Goal: Information Seeking & Learning: Learn about a topic

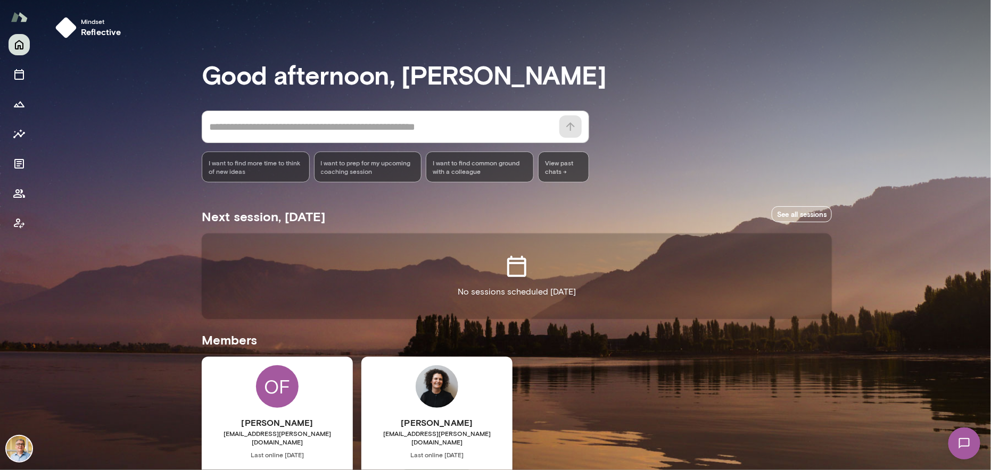
click at [222, 388] on div "OF [PERSON_NAME] [EMAIL_ADDRESS][PERSON_NAME][DOMAIN_NAME] Last online [DATE] B…" at bounding box center [277, 456] width 151 height 199
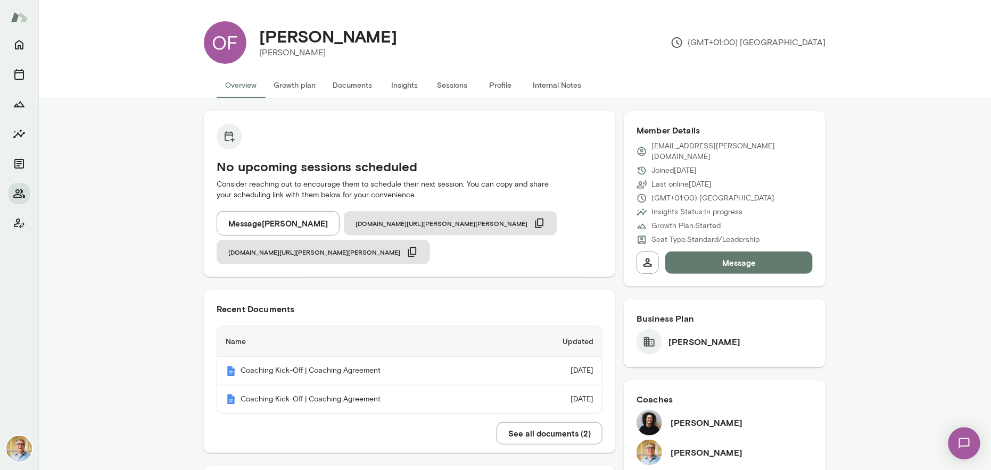
click at [284, 85] on button "Growth plan" at bounding box center [294, 85] width 59 height 26
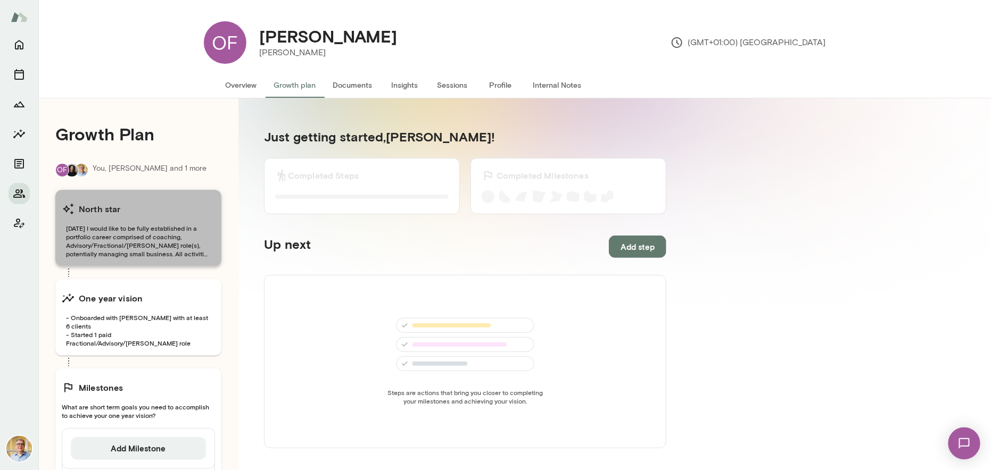
click at [160, 242] on span "[DATE] I would like to be fully established in a portfolio career comprised of …" at bounding box center [138, 241] width 153 height 34
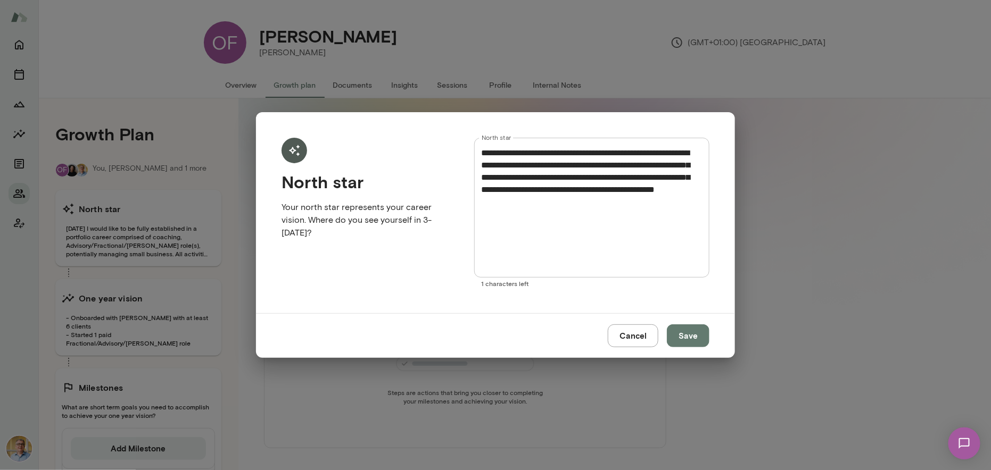
click at [124, 308] on div "**********" at bounding box center [495, 235] width 991 height 470
click at [632, 338] on button "Cancel" at bounding box center [633, 336] width 51 height 22
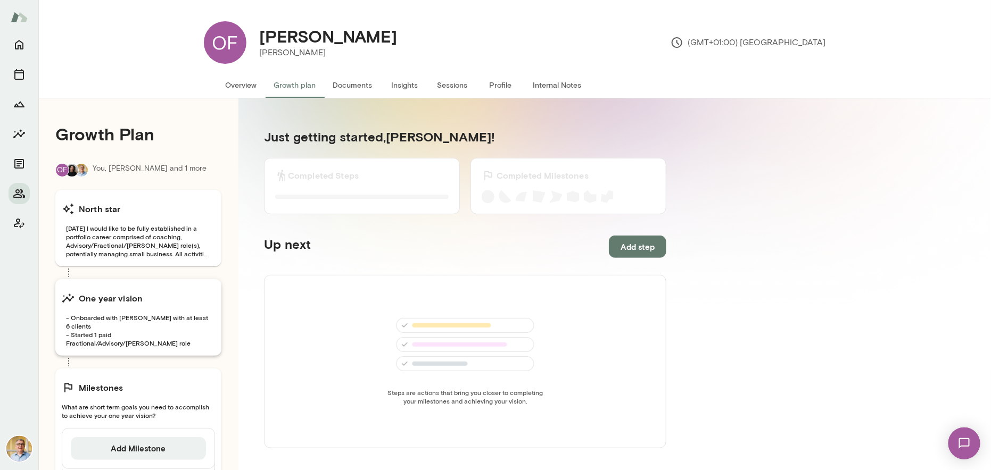
click at [143, 300] on div "One year vision" at bounding box center [138, 298] width 153 height 21
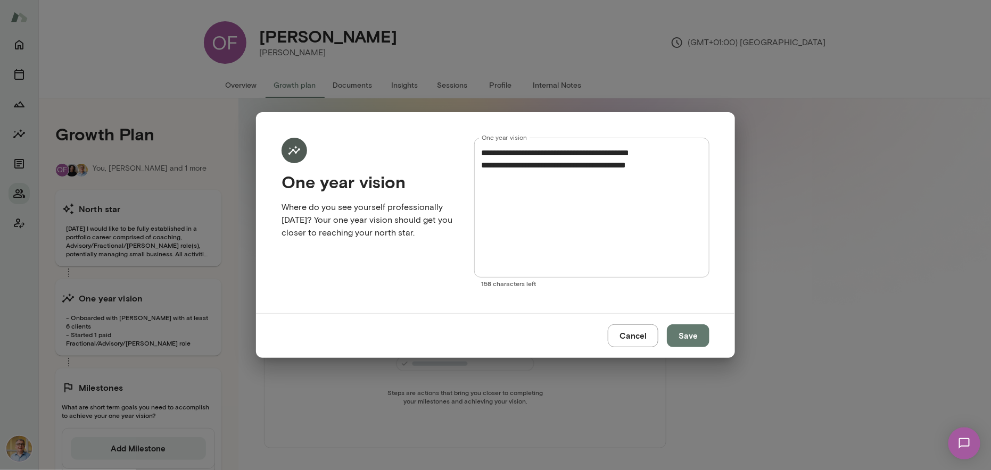
click at [146, 394] on div "**********" at bounding box center [495, 235] width 991 height 470
click at [615, 335] on button "Cancel" at bounding box center [633, 336] width 51 height 22
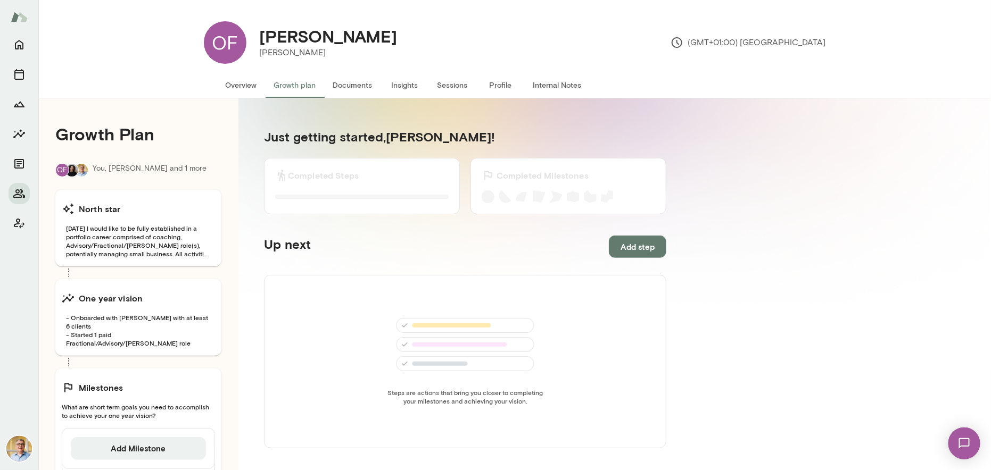
click at [111, 382] on h6 "Milestones" at bounding box center [101, 388] width 45 height 13
click at [123, 403] on span "What are short term goals you need to accomplish to achieve your one year visio…" at bounding box center [138, 411] width 153 height 17
click at [157, 369] on div "Milestones What are short term goals you need to accomplish to achieve your one…" at bounding box center [138, 427] width 166 height 117
